Goal: Information Seeking & Learning: Learn about a topic

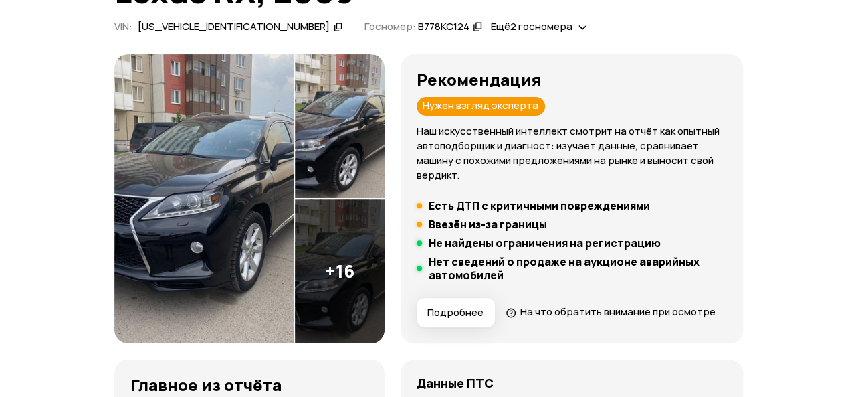
scroll to position [133, 0]
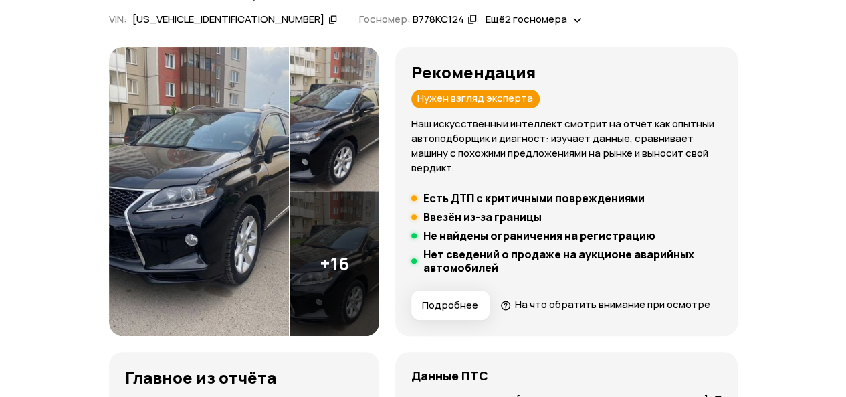
click at [215, 191] on img at bounding box center [199, 191] width 180 height 289
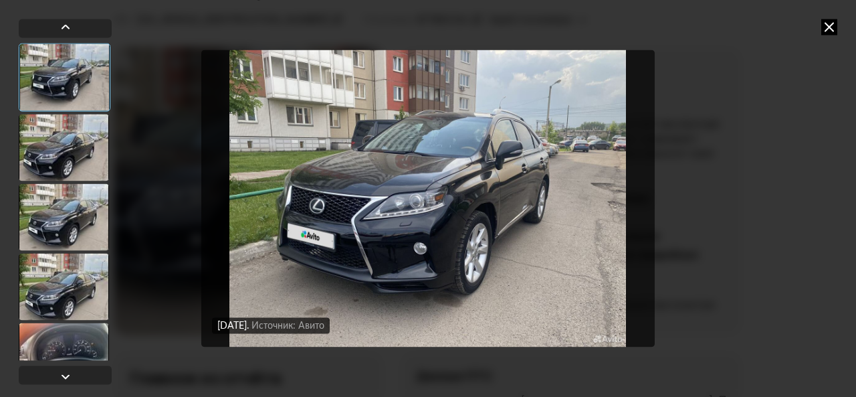
click at [82, 157] on div at bounding box center [64, 147] width 90 height 67
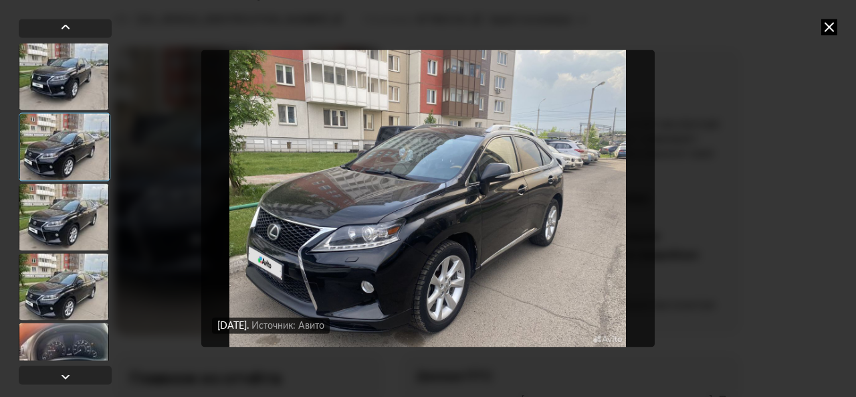
click at [76, 205] on div at bounding box center [64, 216] width 90 height 67
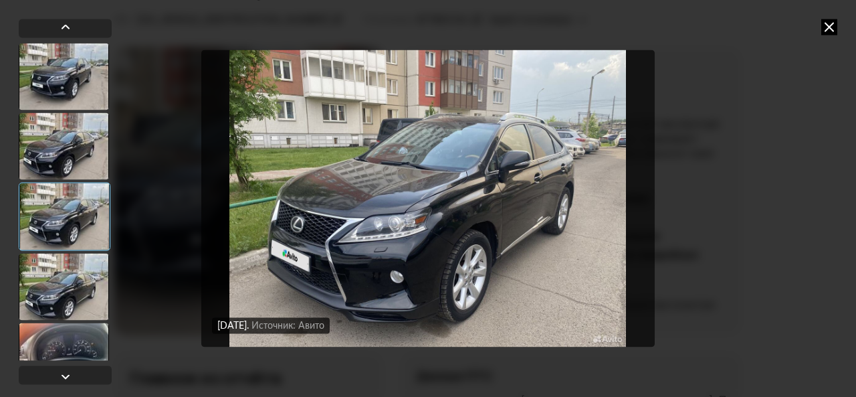
click at [68, 272] on div at bounding box center [64, 286] width 90 height 67
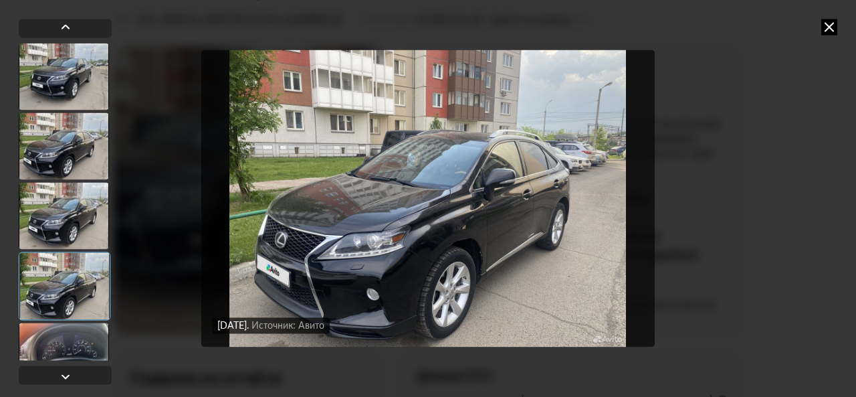
click at [64, 335] on div at bounding box center [64, 355] width 90 height 67
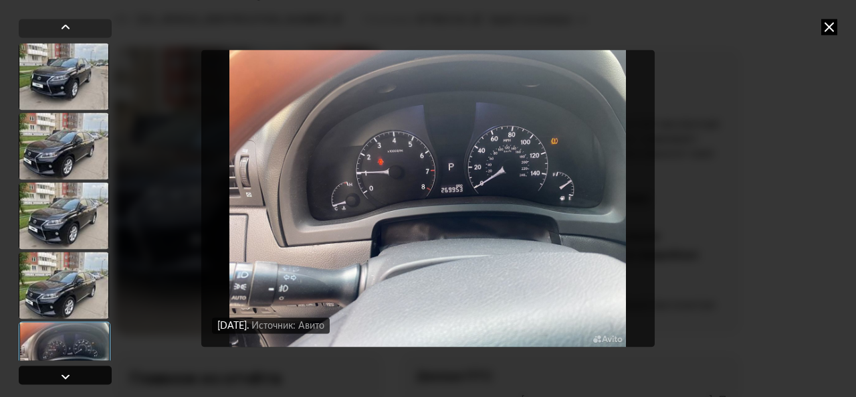
click at [60, 376] on div at bounding box center [66, 376] width 16 height 16
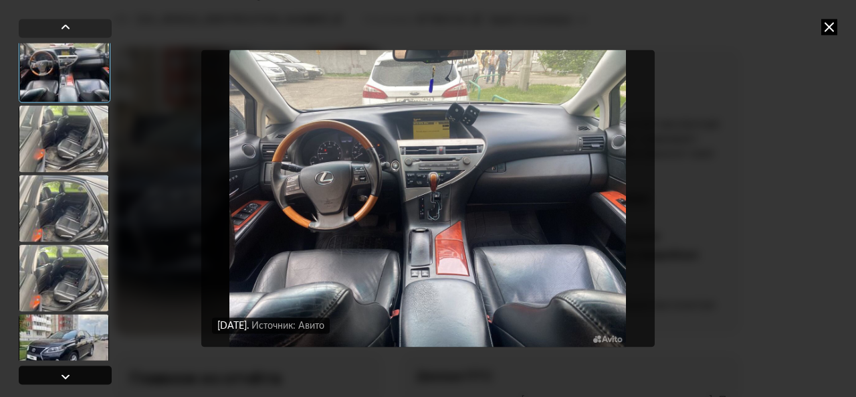
scroll to position [356, 0]
click at [81, 82] on div at bounding box center [65, 69] width 92 height 68
click at [80, 136] on div at bounding box center [64, 139] width 90 height 67
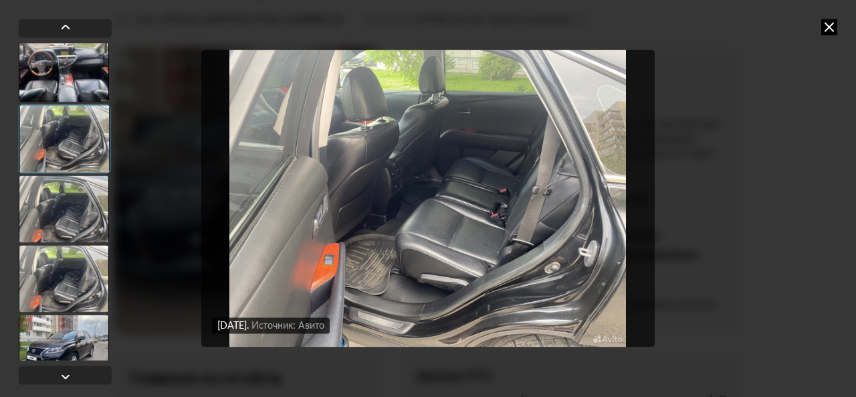
click at [82, 203] on div at bounding box center [64, 208] width 90 height 67
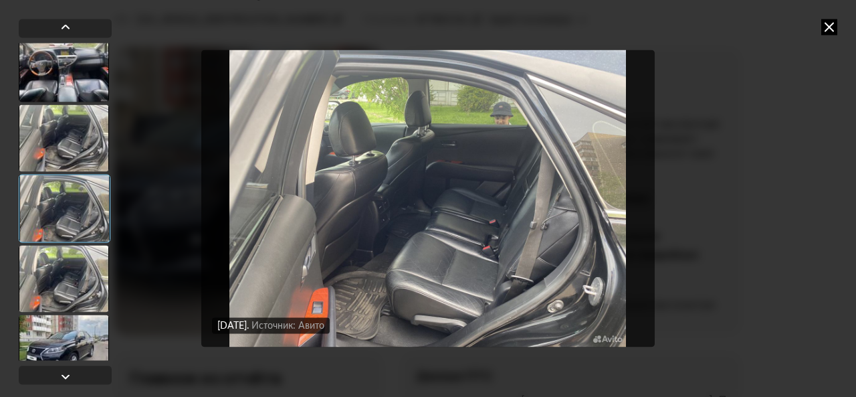
click at [84, 269] on div at bounding box center [64, 278] width 90 height 67
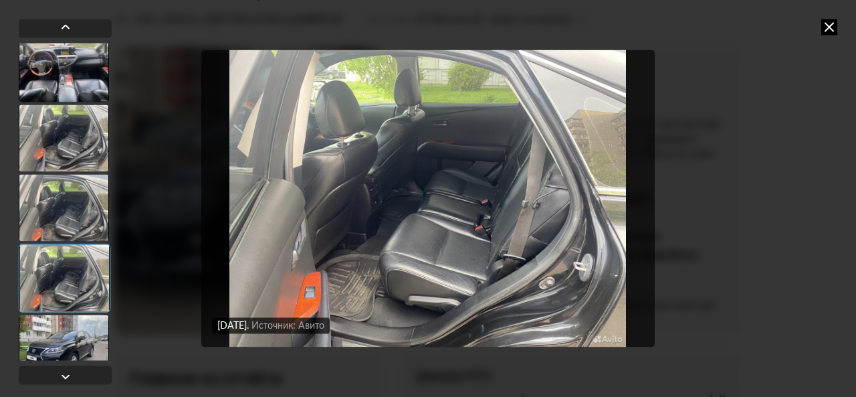
click at [85, 323] on div at bounding box center [64, 347] width 90 height 67
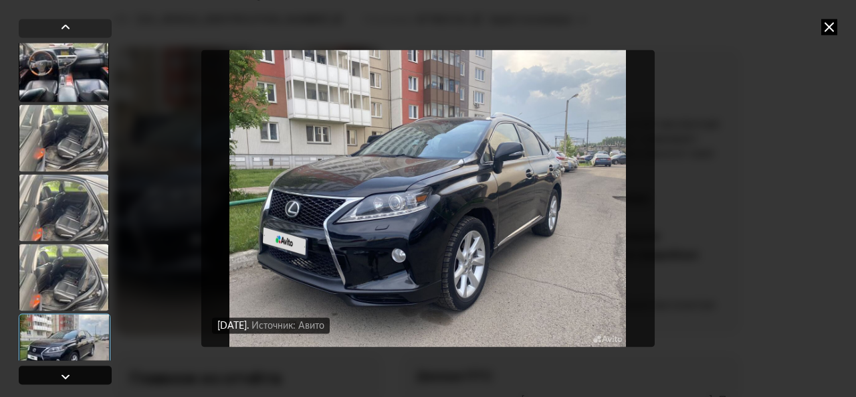
click at [84, 374] on div at bounding box center [65, 374] width 93 height 19
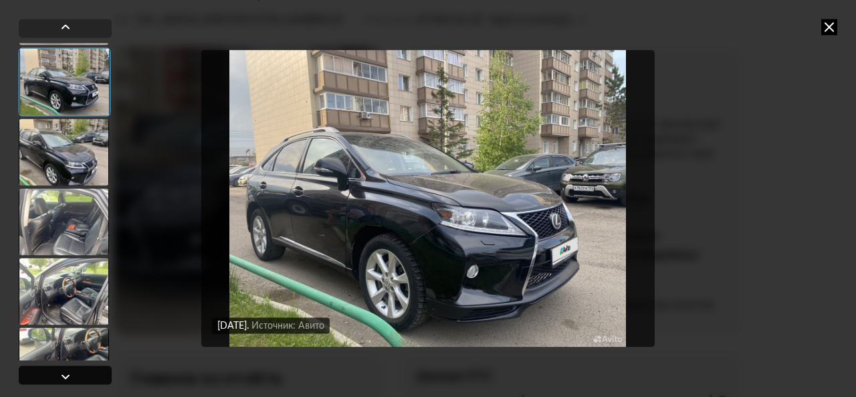
click at [84, 374] on div at bounding box center [65, 374] width 93 height 19
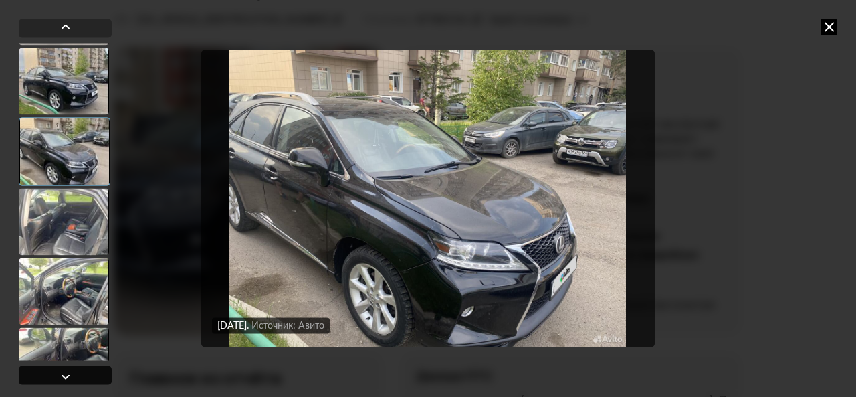
click at [84, 374] on div at bounding box center [65, 374] width 93 height 19
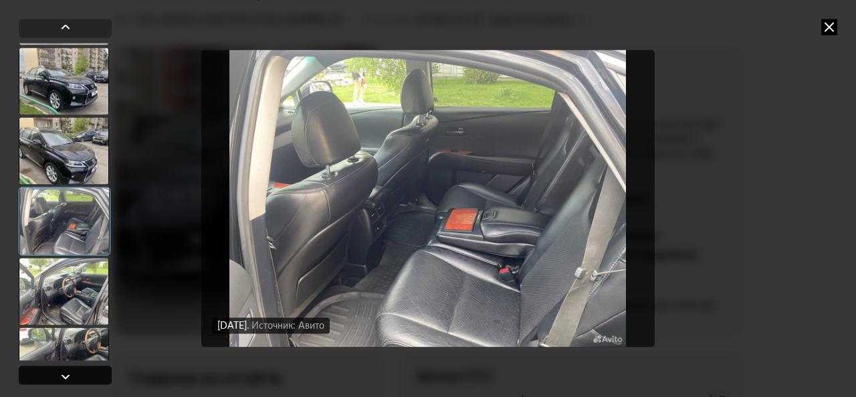
click at [84, 374] on div at bounding box center [65, 374] width 93 height 19
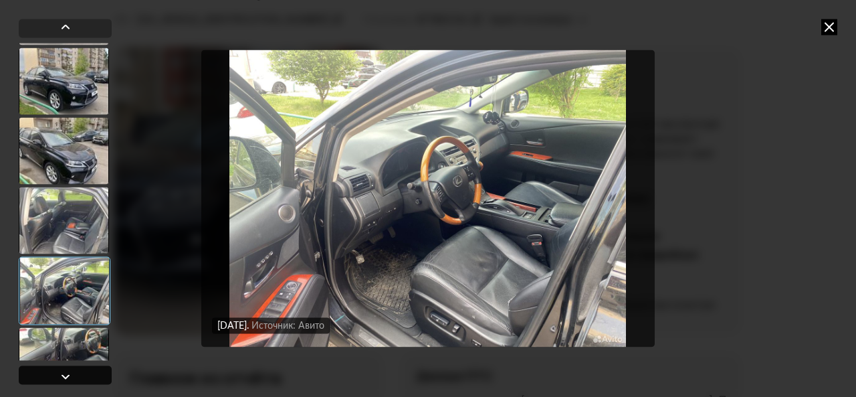
click at [84, 374] on div at bounding box center [65, 374] width 93 height 19
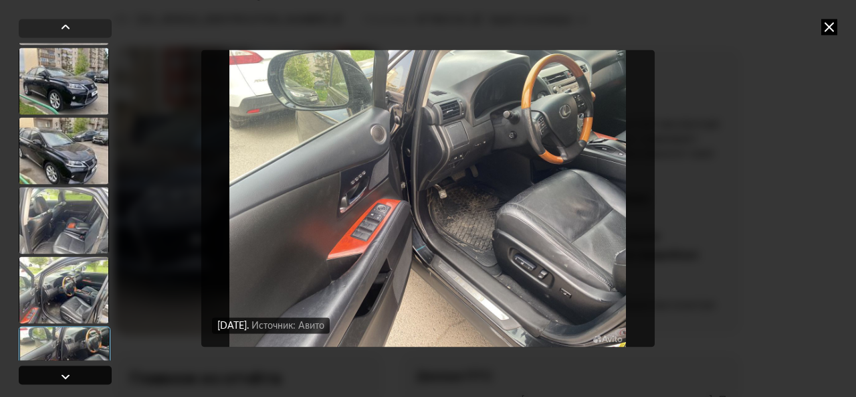
click at [84, 374] on div at bounding box center [65, 374] width 93 height 19
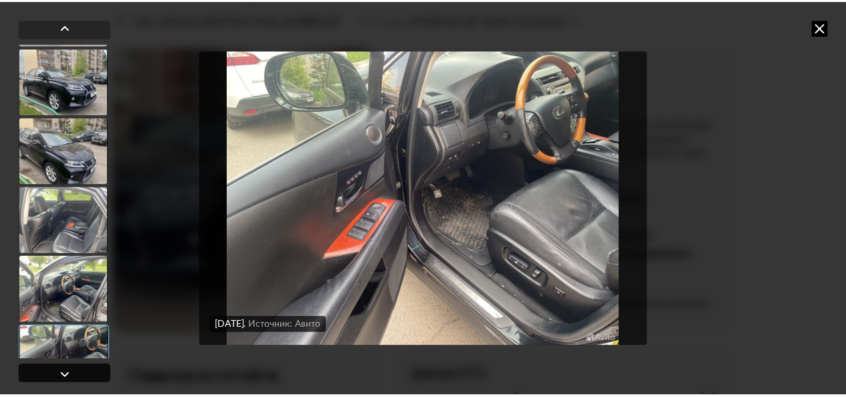
scroll to position [1005, 0]
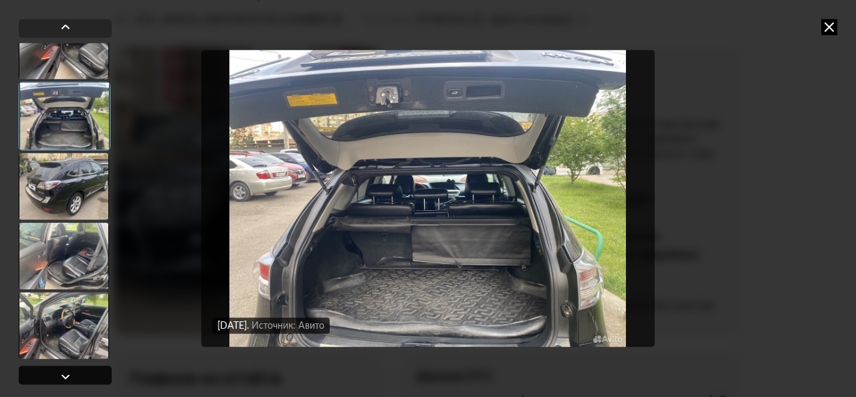
click at [84, 374] on div at bounding box center [65, 374] width 93 height 19
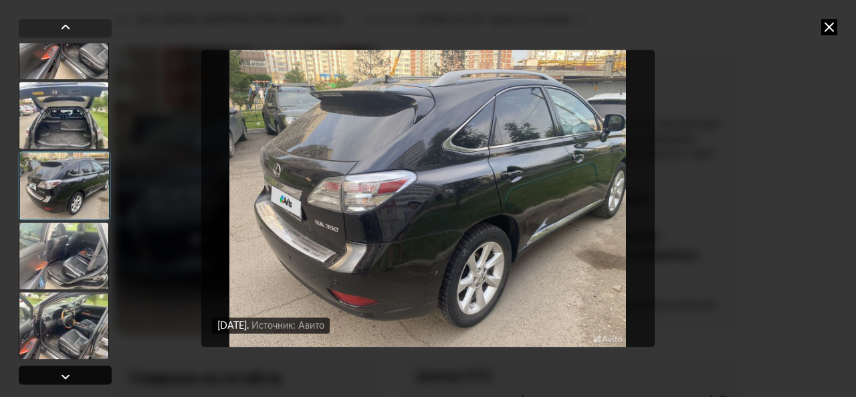
click at [84, 374] on div at bounding box center [65, 374] width 93 height 19
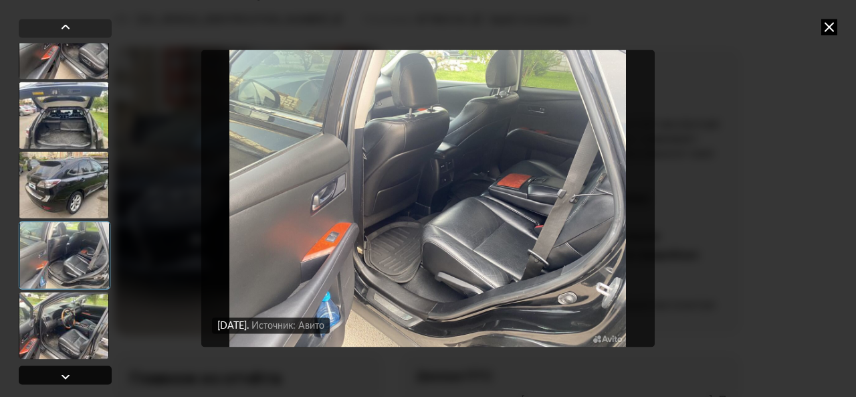
click at [84, 374] on div at bounding box center [65, 374] width 93 height 19
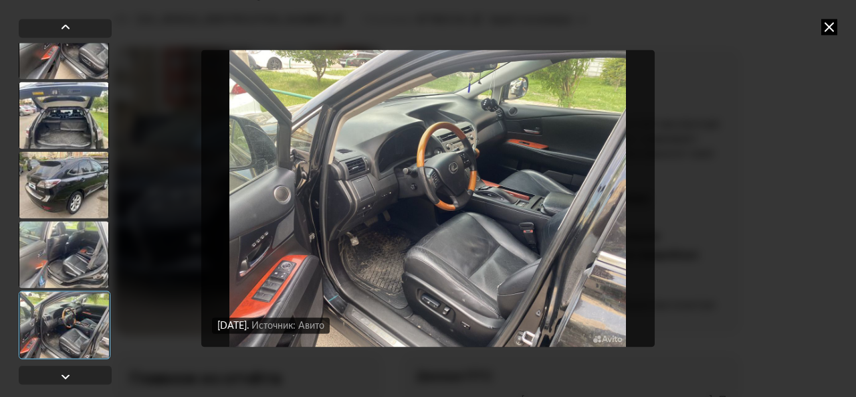
click at [827, 26] on icon at bounding box center [829, 27] width 16 height 16
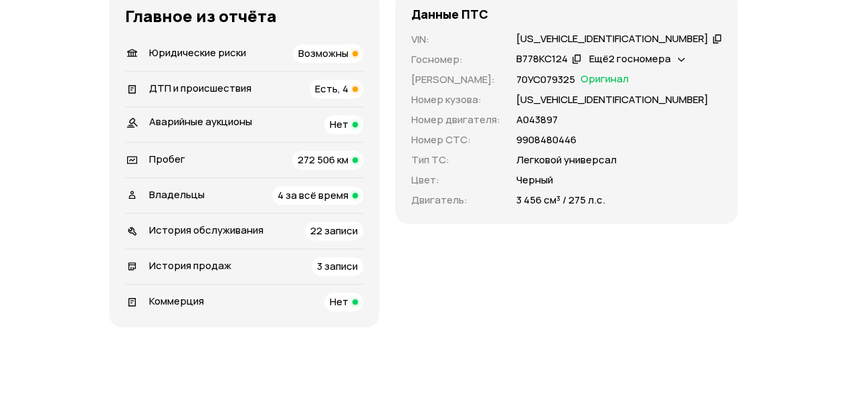
scroll to position [516, 0]
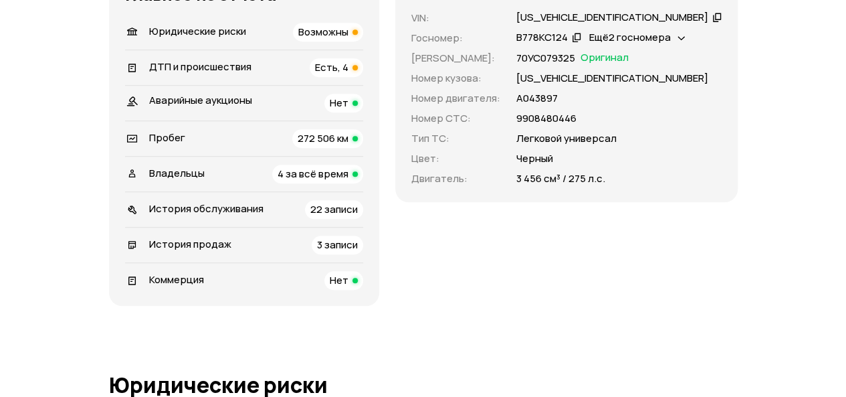
click at [349, 74] on span "Есть, 4" at bounding box center [331, 67] width 33 height 14
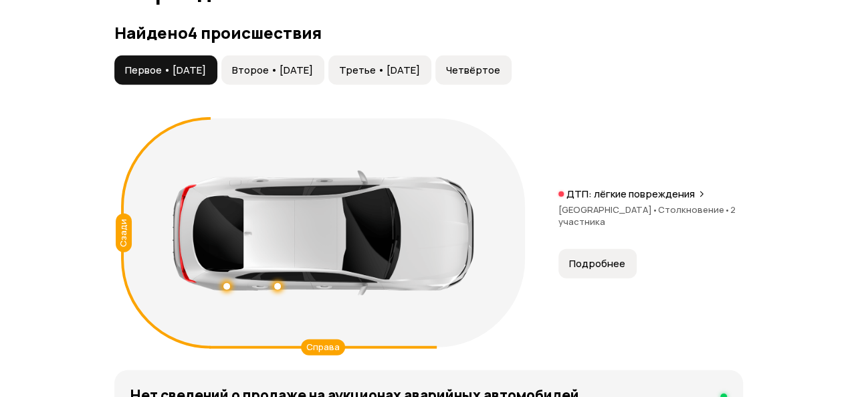
scroll to position [1525, 0]
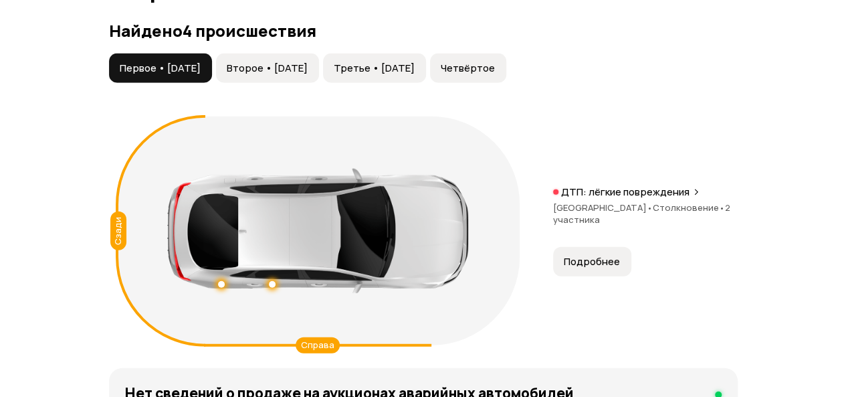
click at [302, 75] on span "Второе • [DATE]" at bounding box center [267, 68] width 81 height 13
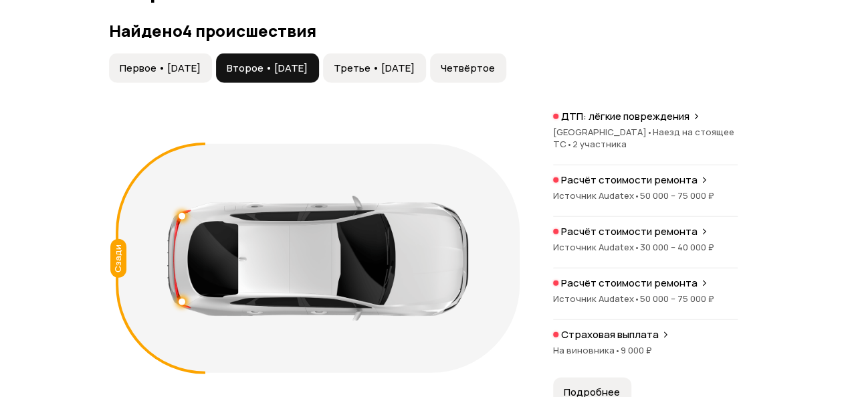
click at [415, 75] on span "Третье • [DATE]" at bounding box center [374, 68] width 81 height 13
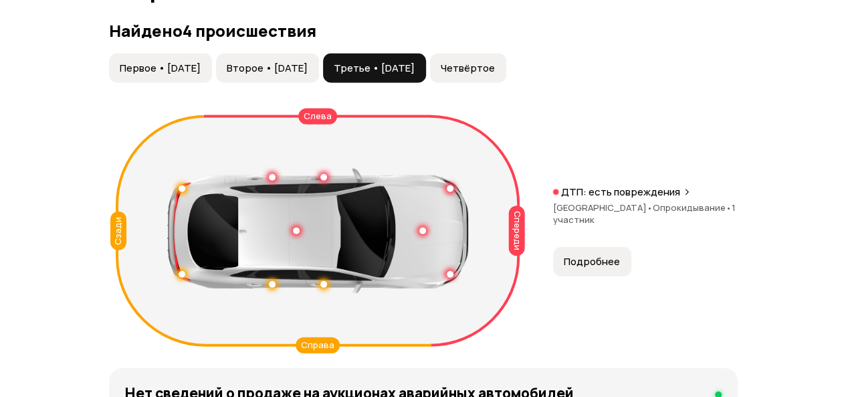
click at [587, 268] on span "Подробнее" at bounding box center [592, 261] width 56 height 13
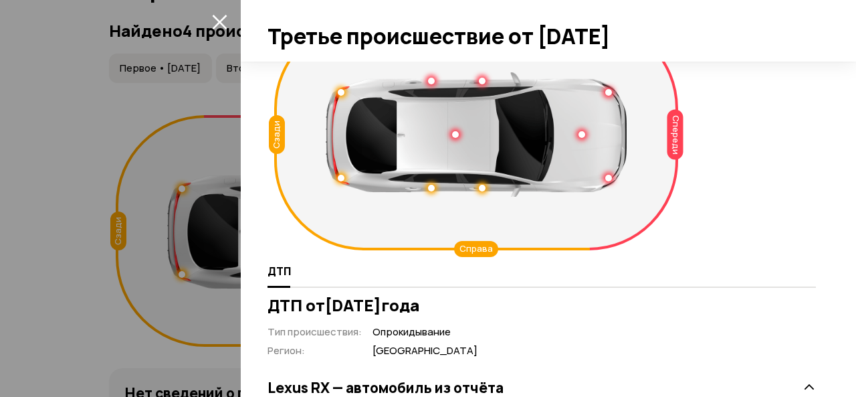
scroll to position [28, 0]
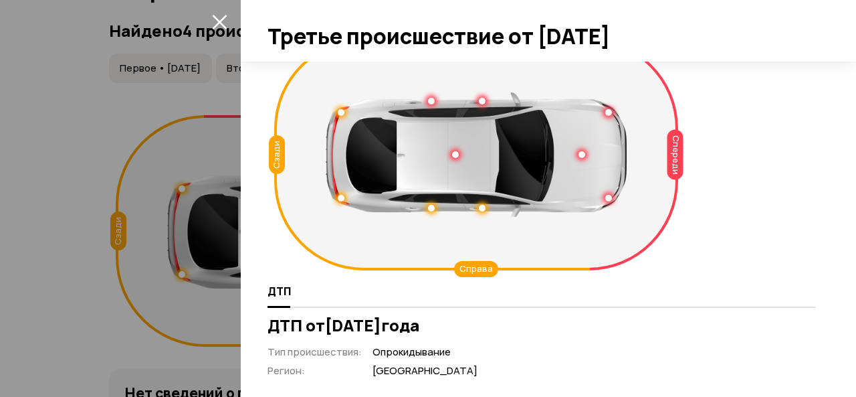
drag, startPoint x: 840, startPoint y: 203, endPoint x: 852, endPoint y: 225, distance: 26.1
click at [852, 225] on div "Спереди Сзади Слева Справа ДТП ДТП от [DATE] Тип происшествия : Опрокидывание Р…" at bounding box center [548, 229] width 615 height 335
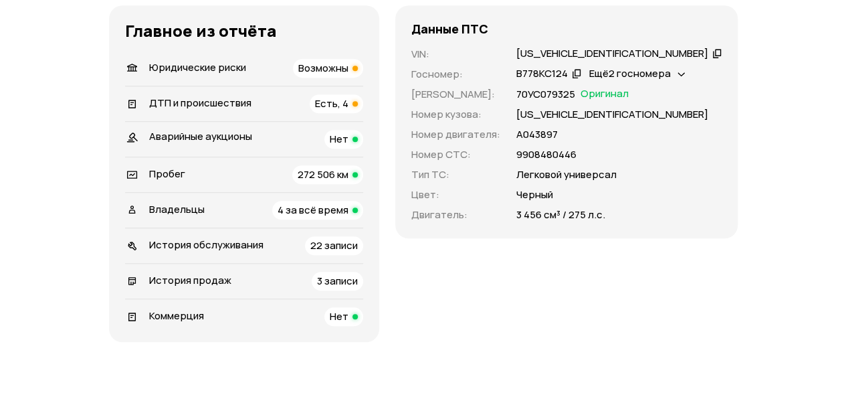
scroll to position [487, 0]
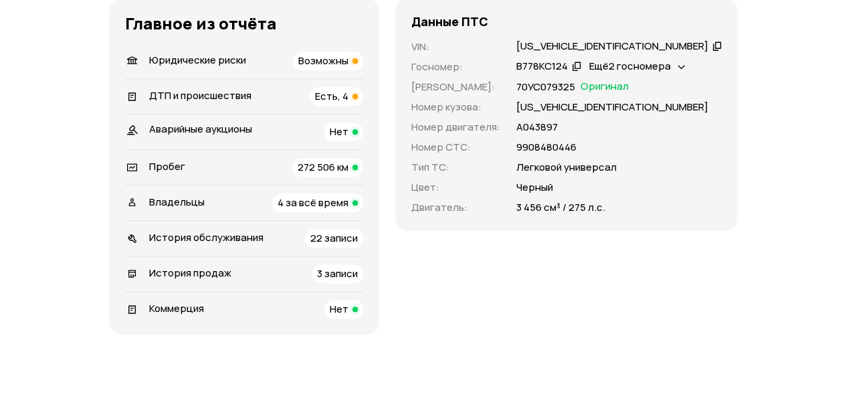
click at [349, 103] on span "Есть, 4" at bounding box center [331, 96] width 33 height 14
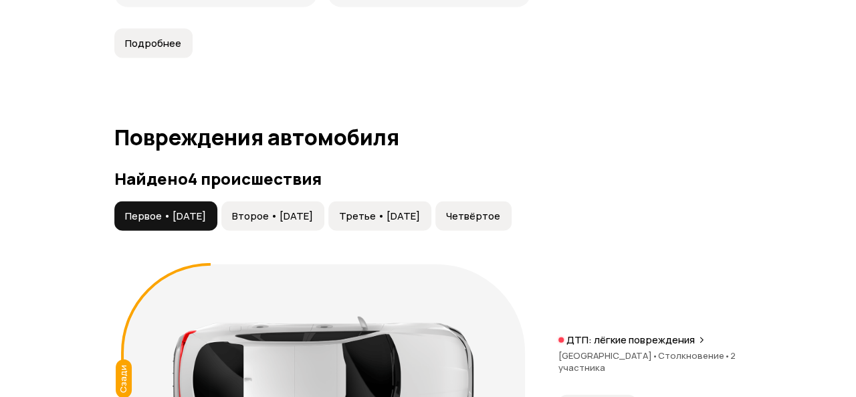
scroll to position [1524, 0]
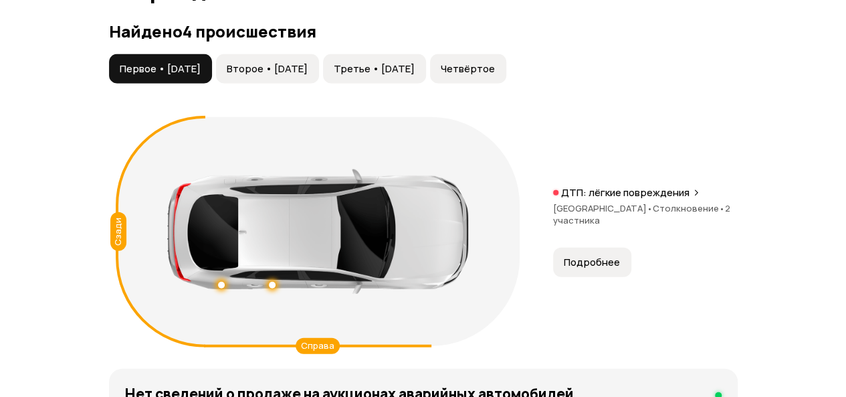
click at [495, 76] on span "Четвёртое" at bounding box center [468, 68] width 54 height 13
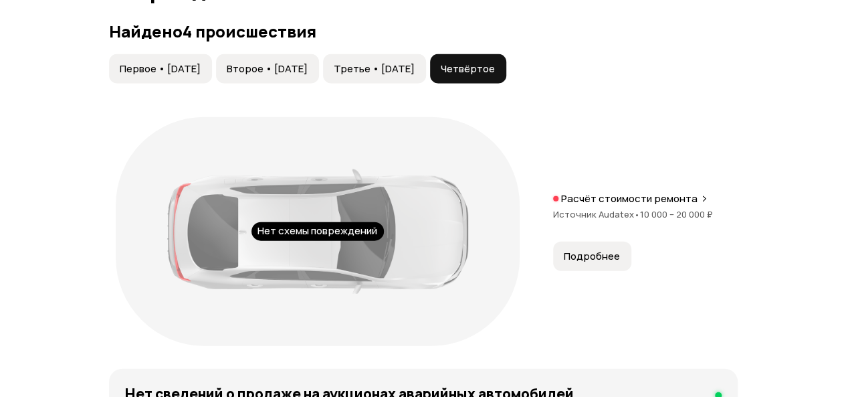
click at [582, 263] on span "Подробнее" at bounding box center [592, 256] width 56 height 13
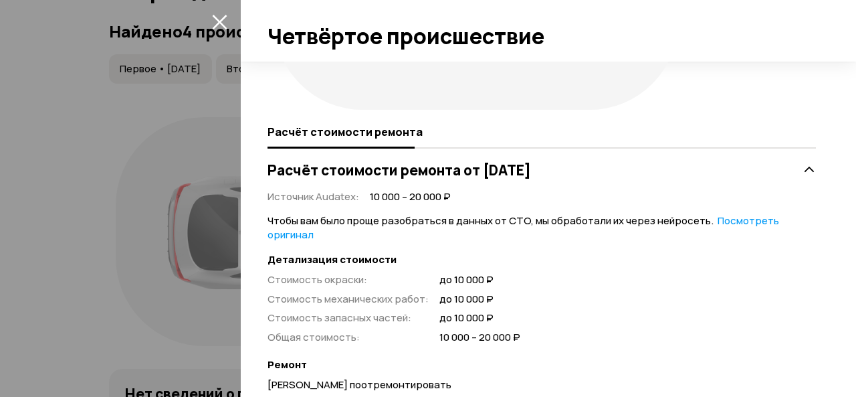
scroll to position [190, 0]
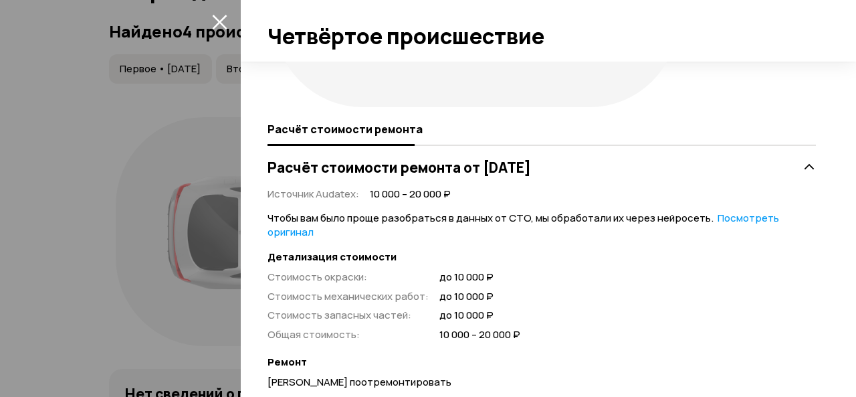
click at [735, 221] on link "Посмотреть оригинал" at bounding box center [524, 225] width 512 height 28
click at [716, 220] on link "Посмотреть расшифрованную версию" at bounding box center [511, 225] width 487 height 28
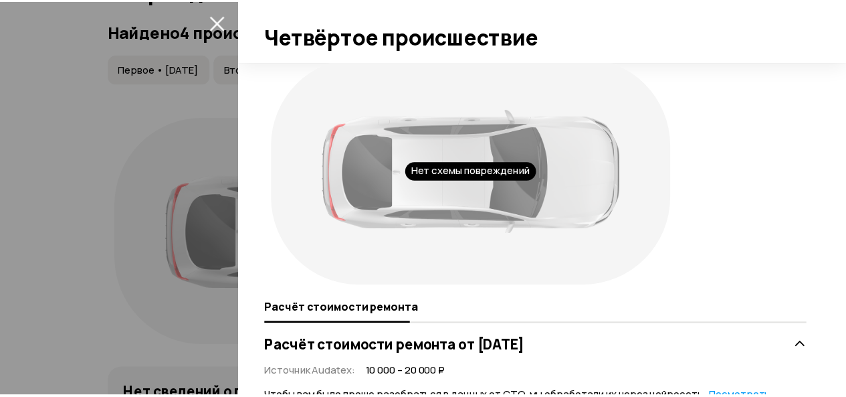
scroll to position [0, 0]
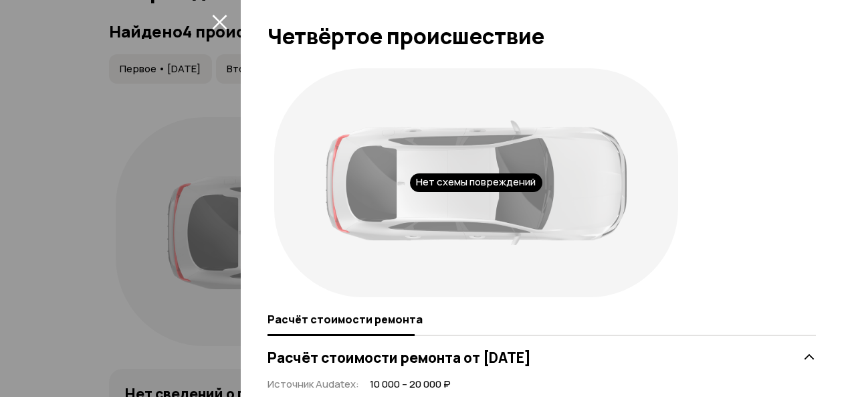
click at [216, 21] on icon "закрыть" at bounding box center [219, 21] width 15 height 15
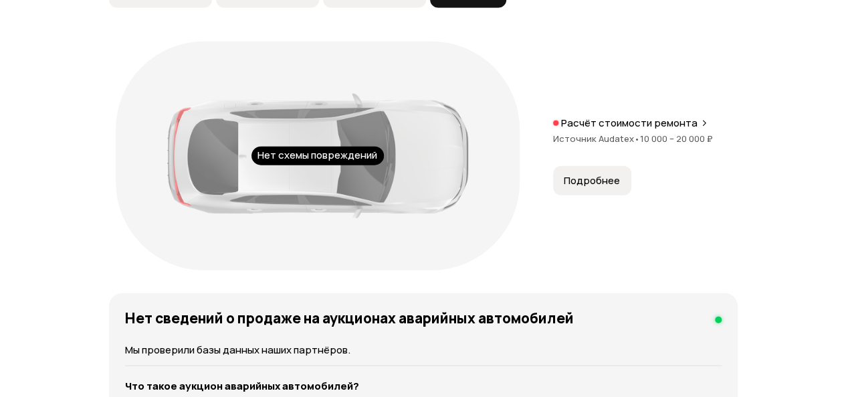
scroll to position [1556, 0]
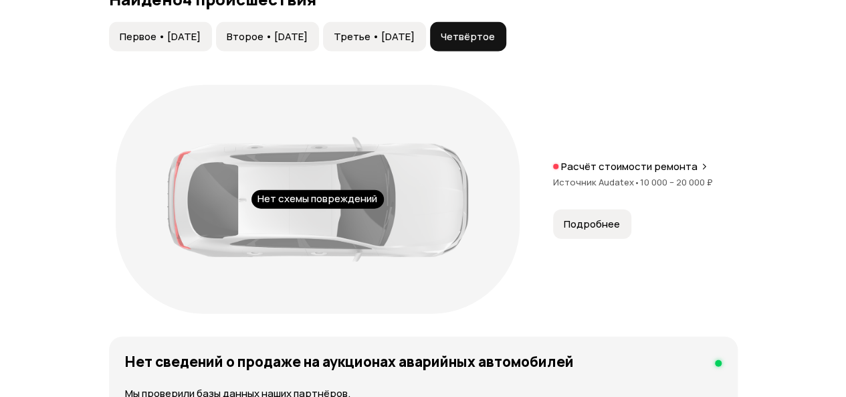
click at [177, 43] on span "Первое • [DATE]" at bounding box center [160, 36] width 81 height 13
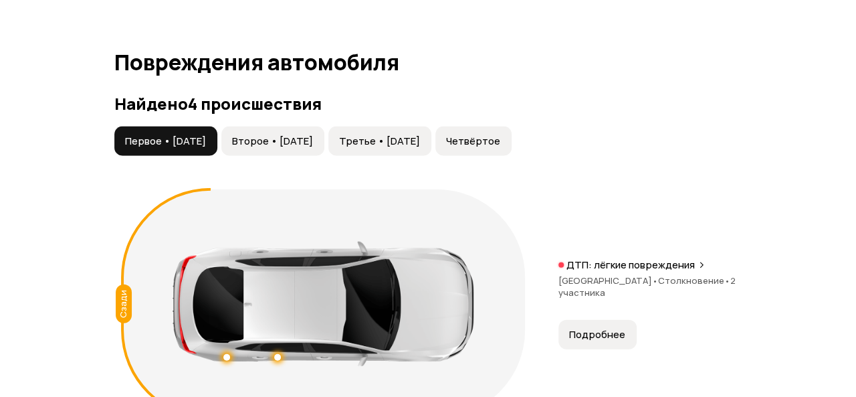
scroll to position [1459, 0]
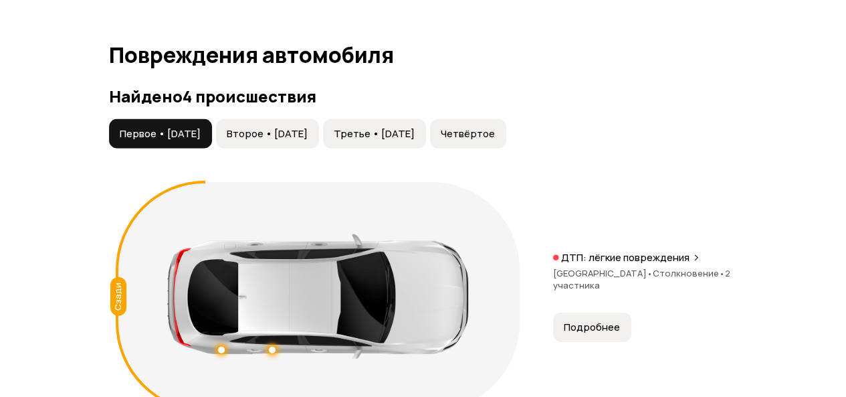
click at [591, 334] on span "Подробнее" at bounding box center [592, 326] width 56 height 13
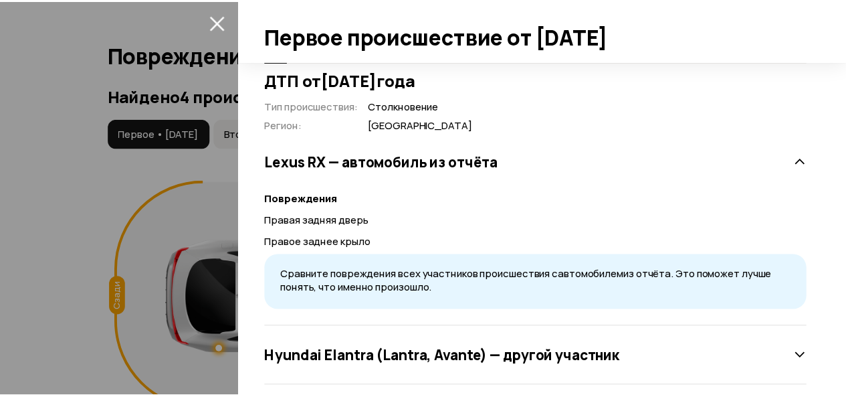
scroll to position [289, 0]
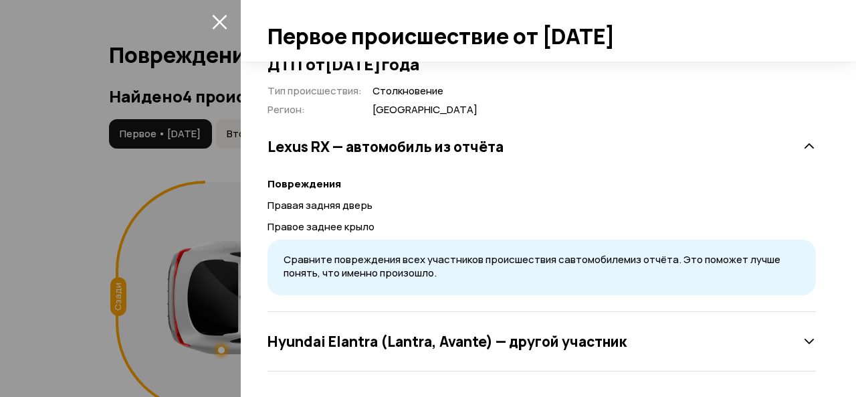
click at [224, 23] on icon "закрыть" at bounding box center [219, 21] width 15 height 15
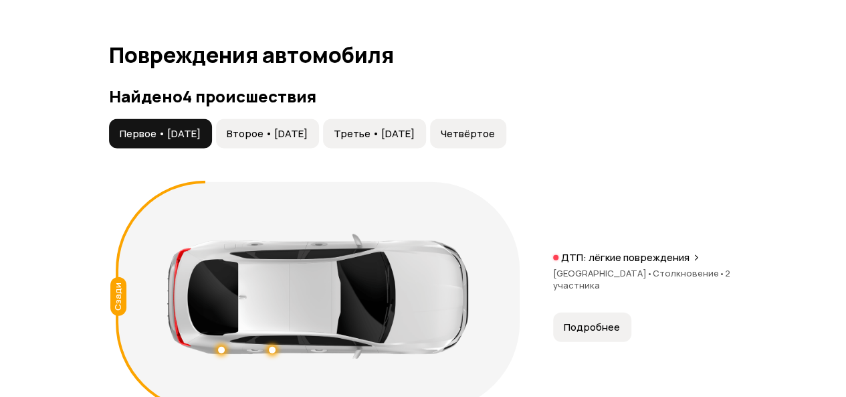
click at [310, 149] on button "Второе • [DATE]" at bounding box center [267, 133] width 103 height 29
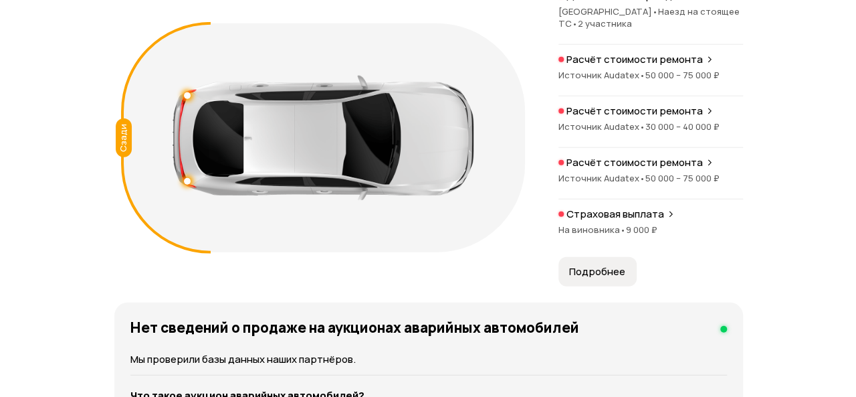
scroll to position [1616, 0]
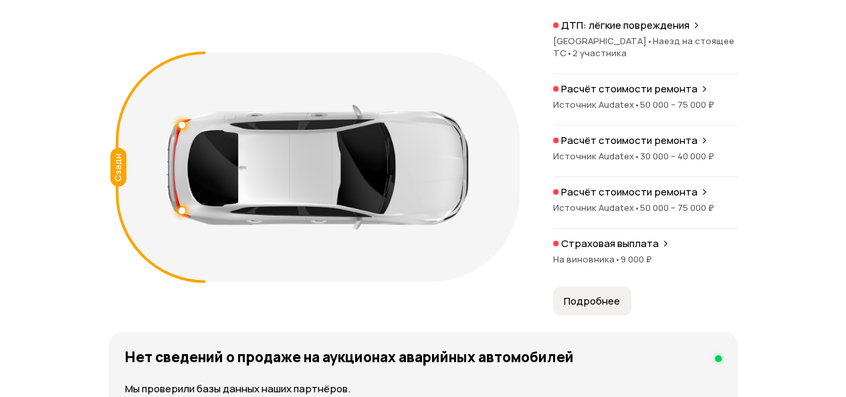
click at [601, 308] on span "Подробнее" at bounding box center [592, 300] width 56 height 13
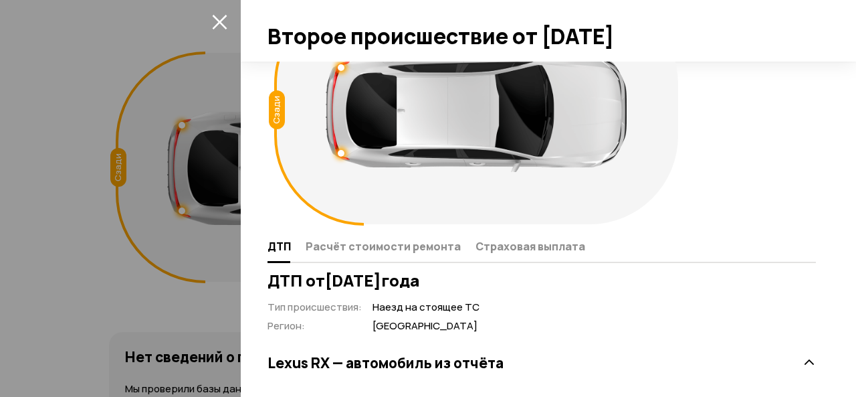
scroll to position [71, 0]
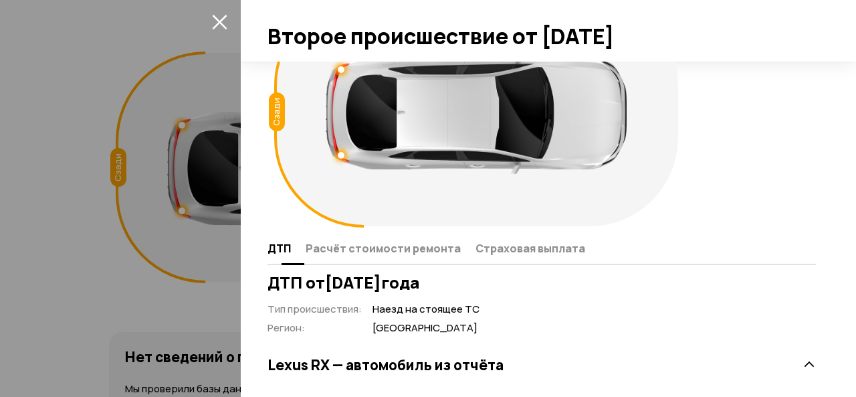
click at [428, 247] on span "Расчёт стоимости ремонта" at bounding box center [383, 247] width 155 height 13
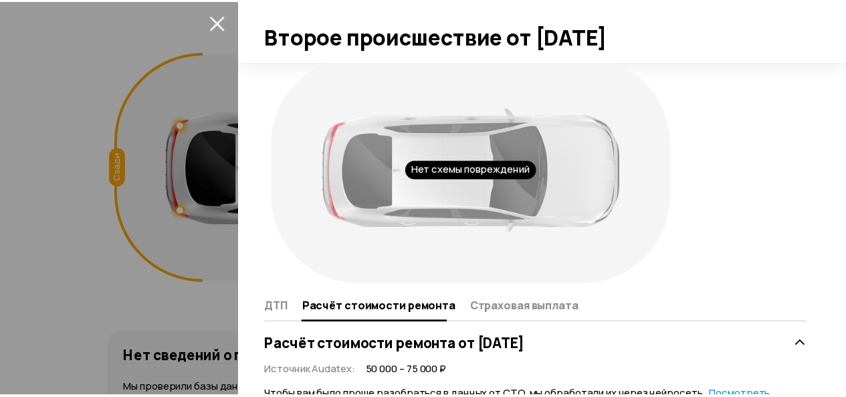
scroll to position [0, 0]
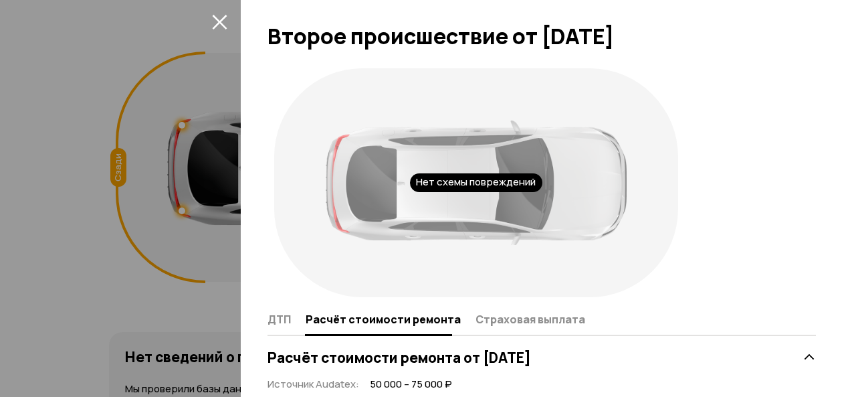
click at [218, 22] on icon "закрыть" at bounding box center [219, 22] width 15 height 15
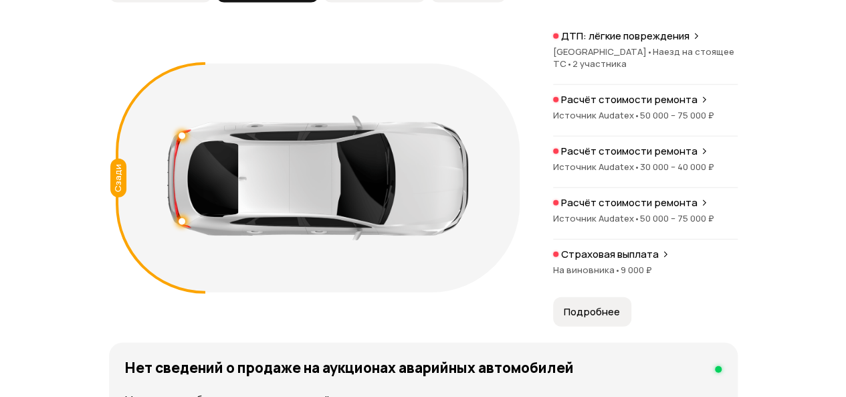
scroll to position [1488, 0]
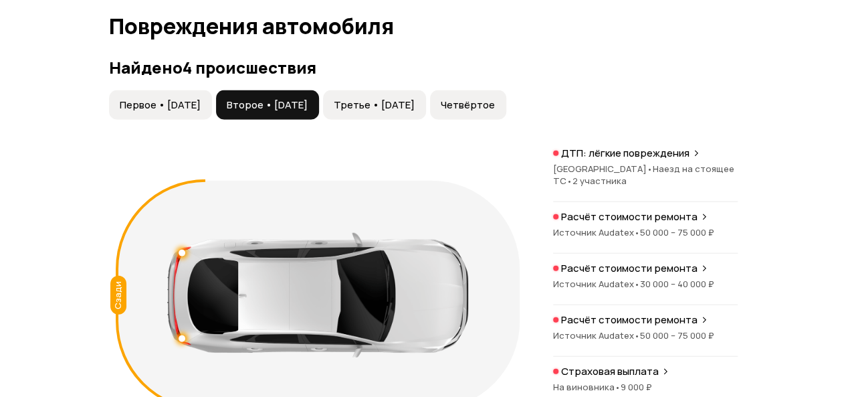
click at [415, 112] on span "Третье • [DATE]" at bounding box center [374, 104] width 81 height 13
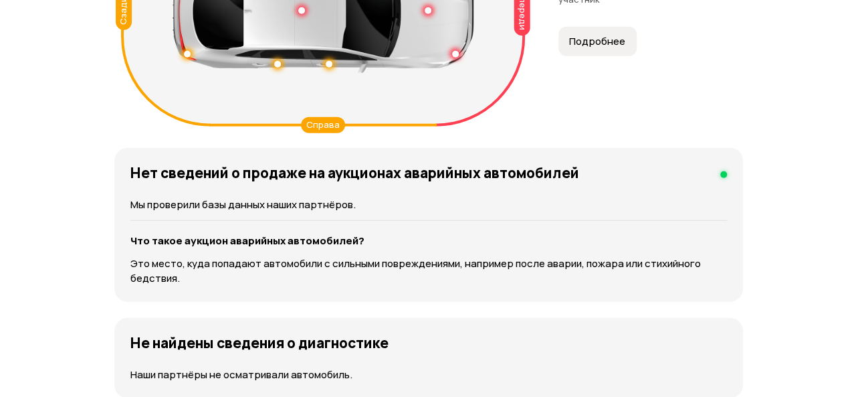
scroll to position [1737, 0]
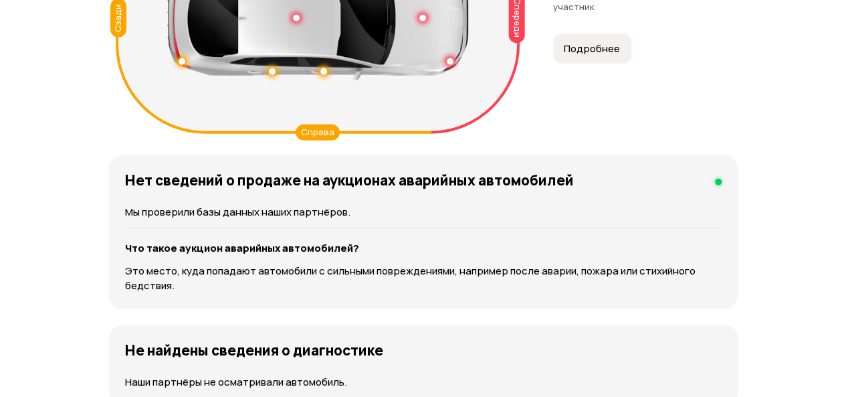
click at [601, 56] on span "Подробнее" at bounding box center [592, 48] width 56 height 13
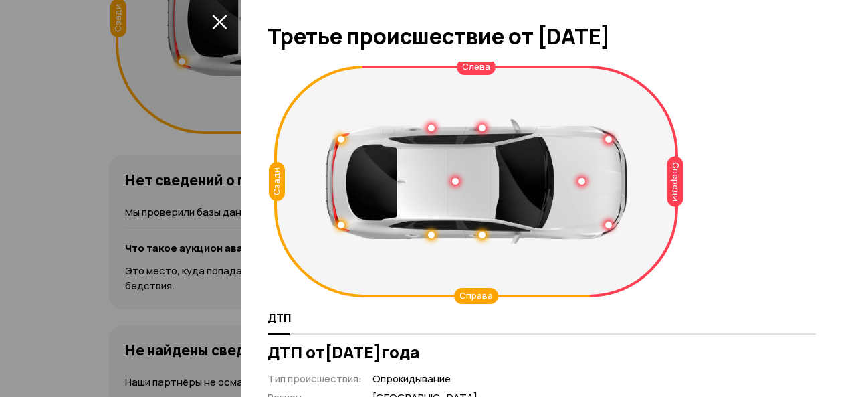
scroll to position [0, 0]
